Goal: Register for event/course

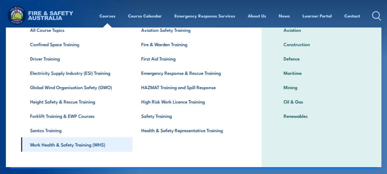
scroll to position [42, 0]
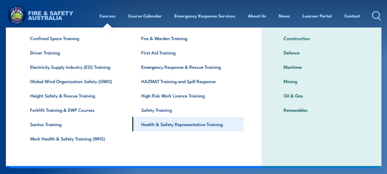
click at [166, 126] on link "Health & Safety Representative Training" at bounding box center [187, 124] width 111 height 14
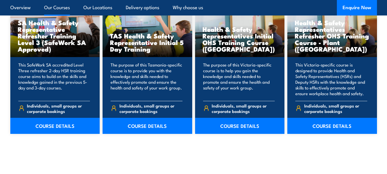
scroll to position [830, 0]
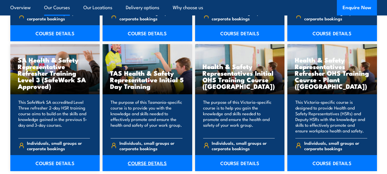
click at [134, 161] on link "COURSE DETAILS" at bounding box center [147, 163] width 90 height 16
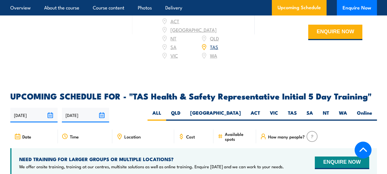
scroll to position [859, 0]
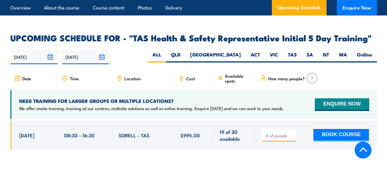
click at [135, 132] on span "SORELL - TAS" at bounding box center [134, 135] width 31 height 7
click at [133, 132] on span "SORELL - TAS" at bounding box center [134, 135] width 31 height 7
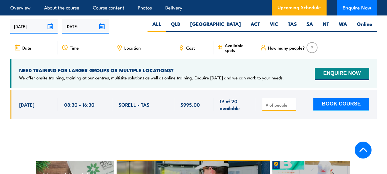
scroll to position [888, 0]
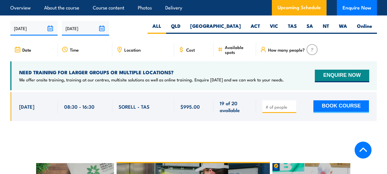
click at [132, 103] on span "SORELL - TAS" at bounding box center [134, 106] width 31 height 7
click at [323, 100] on button "BOOK COURSE" at bounding box center [341, 106] width 56 height 13
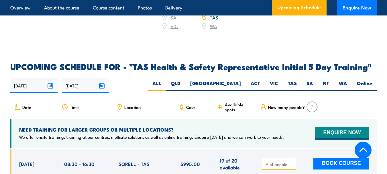
scroll to position [802, 0]
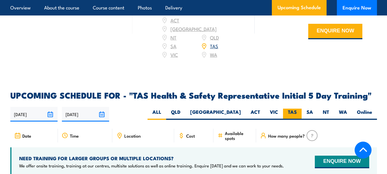
click at [291, 109] on label "TAS" at bounding box center [292, 114] width 19 height 11
click at [297, 109] on input "TAS" at bounding box center [299, 111] width 4 height 4
radio input "true"
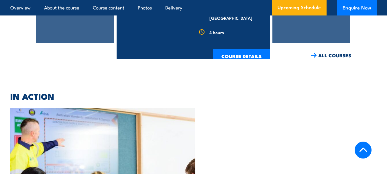
scroll to position [1454, 0]
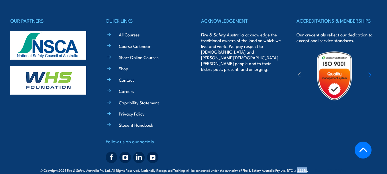
drag, startPoint x: 306, startPoint y: 162, endPoint x: 298, endPoint y: 163, distance: 8.8
click at [298, 167] on span "© Copyright 2025 Fire & Safety Australia Pty Ltd, All Rights Reserved. National…" at bounding box center [193, 169] width 307 height 5
copy span "22250"
